Goal: Find specific page/section: Find specific page/section

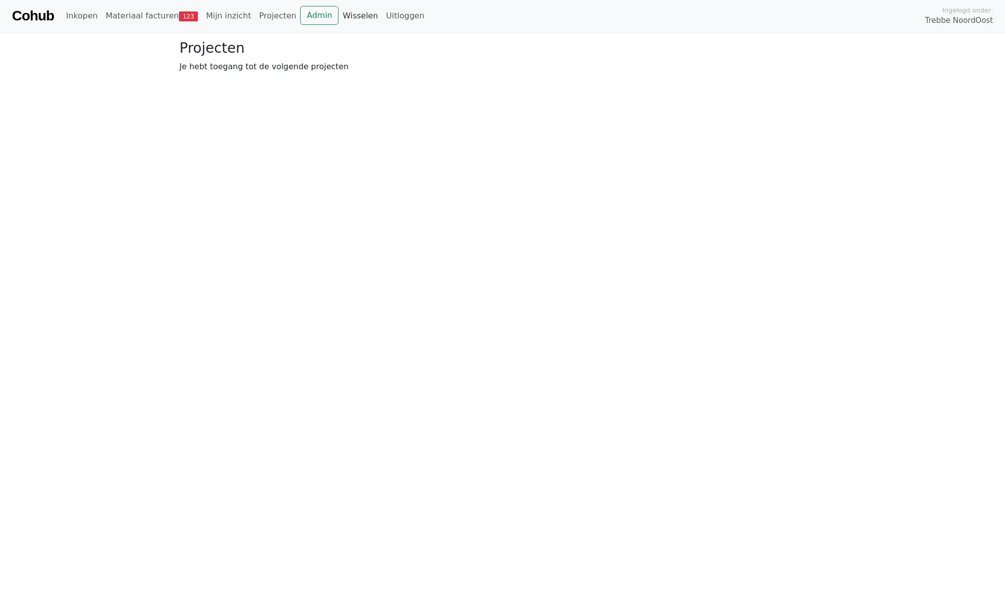
click at [343, 6] on link "Wisselen" at bounding box center [359, 16] width 43 height 20
click at [307, 20] on link "Admin" at bounding box center [319, 15] width 38 height 19
click at [338, 18] on link "Wisselen" at bounding box center [359, 16] width 43 height 20
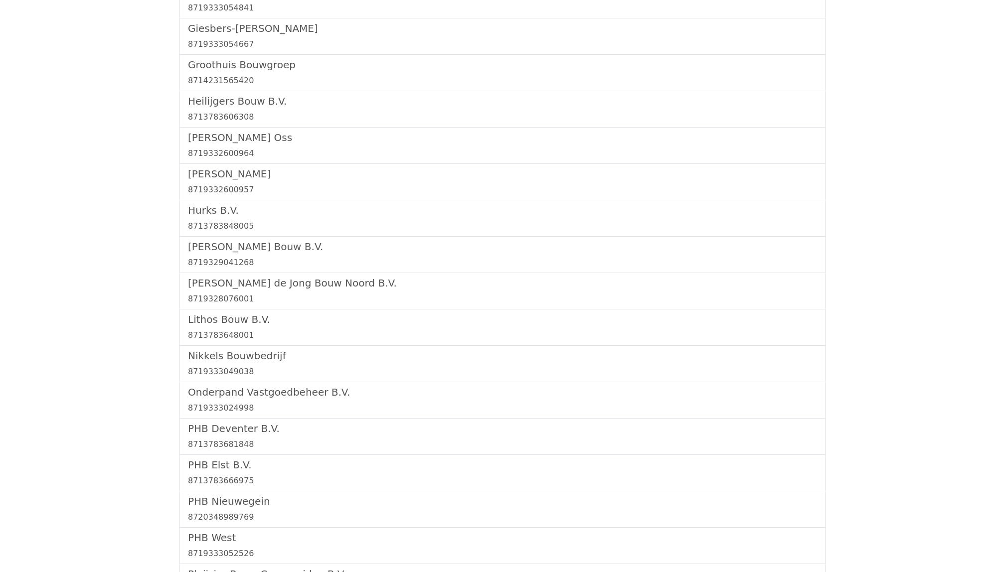
scroll to position [1052, 0]
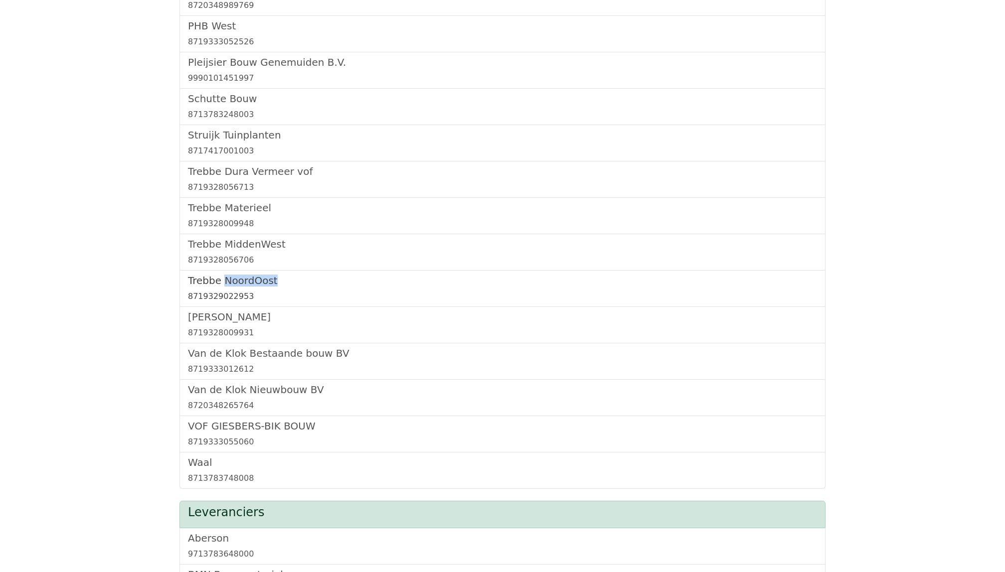
click at [234, 287] on h5 "Trebbe NoordOost" at bounding box center [502, 281] width 629 height 12
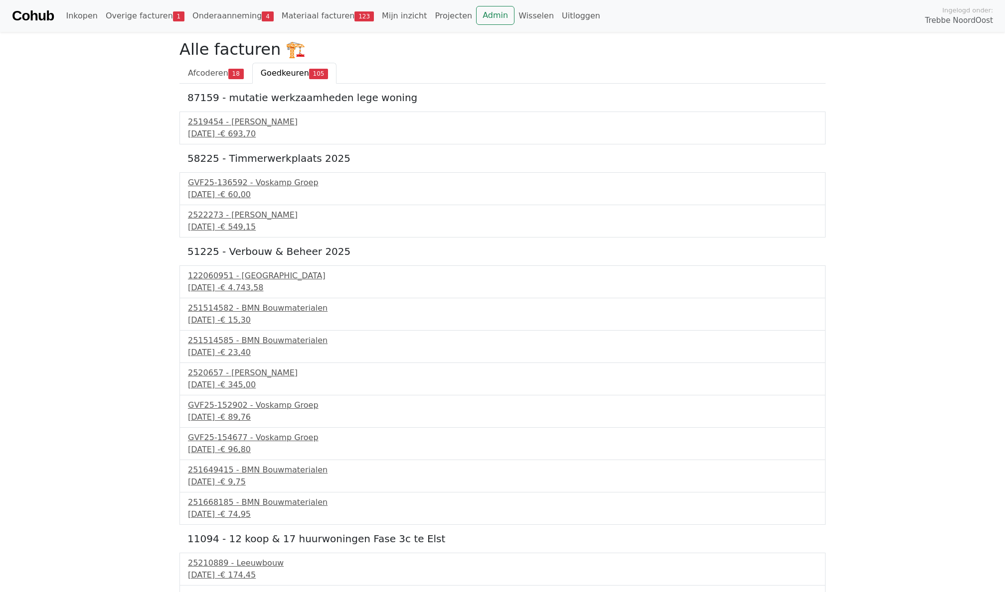
click at [304, 30] on div "Cohub Inkopen Overige facturen 1 Onderaanneming 4 Materiaal facturen 123 Mijn i…" at bounding box center [502, 16] width 1005 height 32
click at [303, 18] on link "Materiaal facturen 123" at bounding box center [328, 16] width 100 height 20
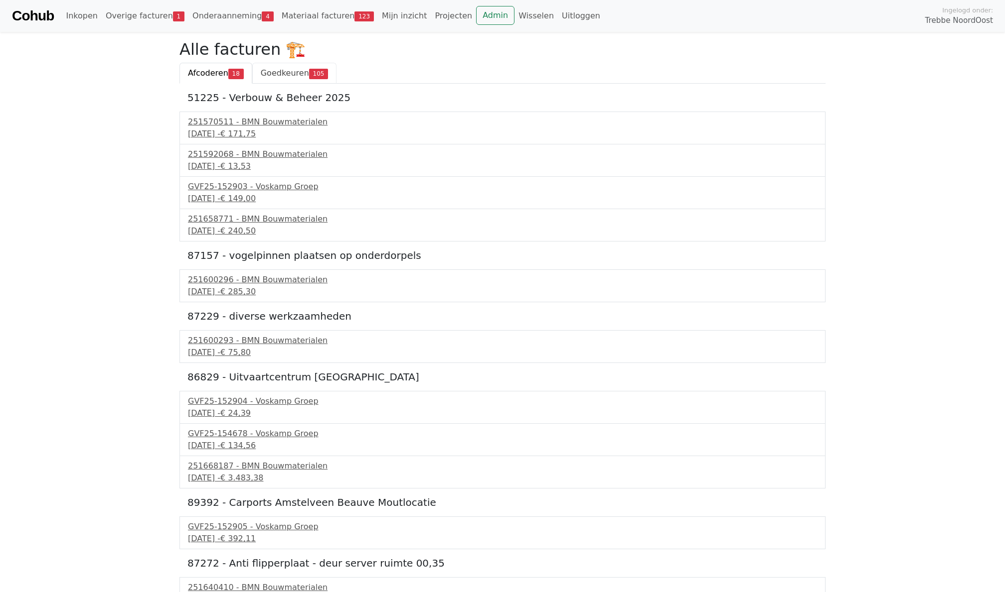
click at [316, 71] on span "105" at bounding box center [318, 74] width 19 height 10
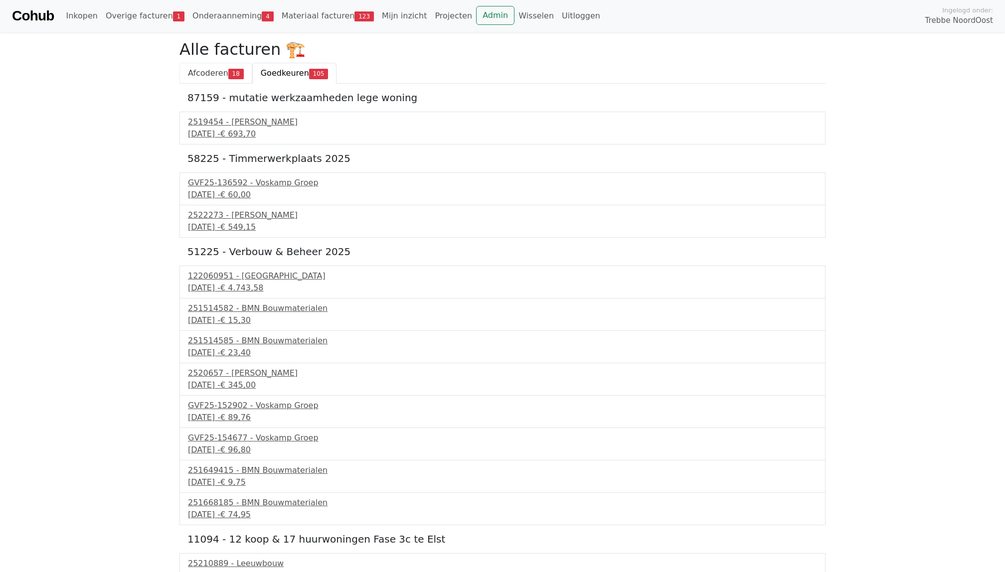
click at [201, 68] on span "Afcoderen" at bounding box center [208, 72] width 40 height 9
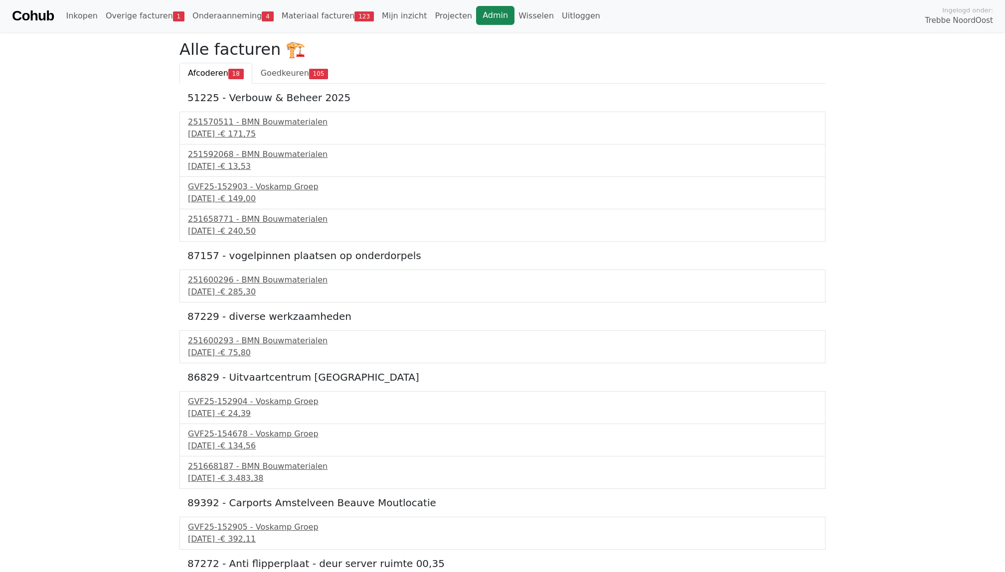
click at [481, 12] on link "Admin" at bounding box center [495, 15] width 38 height 19
